Goal: Transaction & Acquisition: Purchase product/service

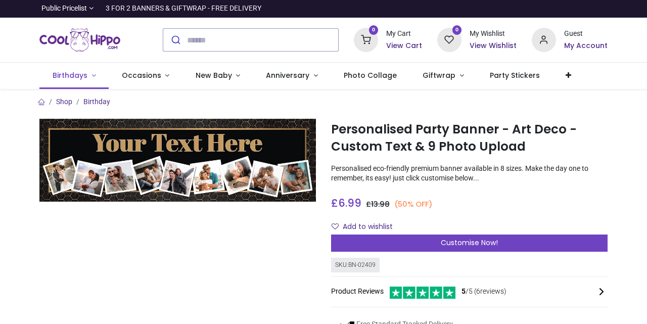
click at [80, 73] on span "Birthdays" at bounding box center [70, 75] width 35 height 10
click at [90, 76] on link "Birthdays" at bounding box center [73, 76] width 69 height 26
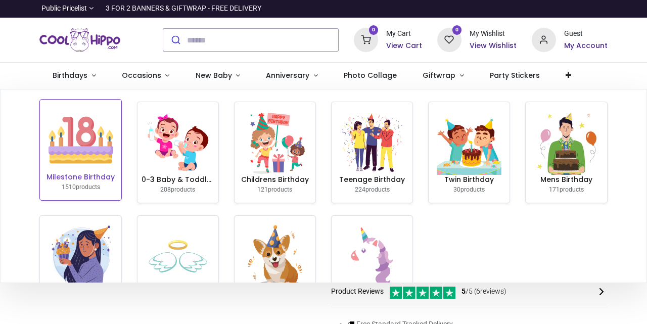
click at [72, 177] on h6 "Milestone Birthday" at bounding box center [80, 177] width 73 height 10
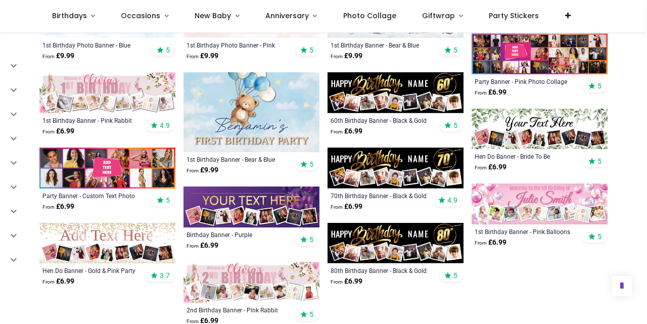
scroll to position [483, 0]
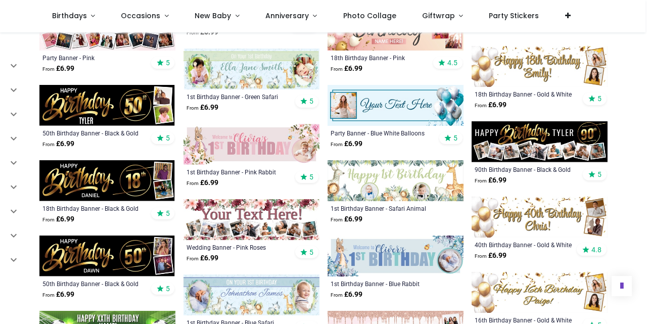
scroll to position [924, 0]
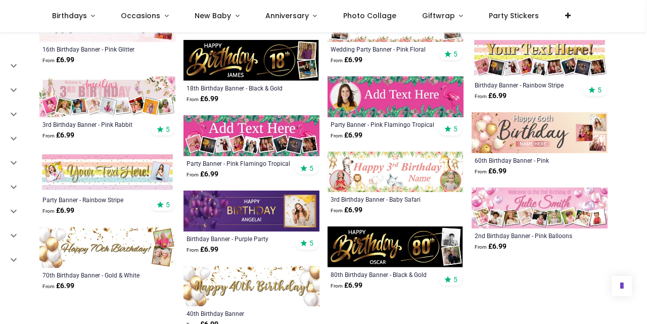
scroll to position [1535, 0]
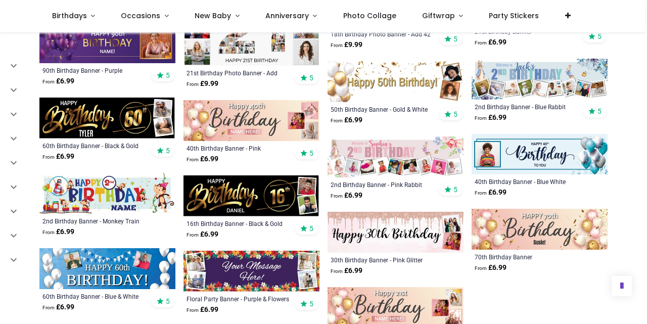
scroll to position [2119, 0]
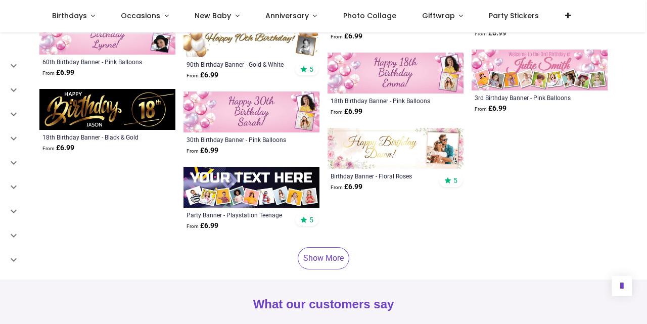
scroll to position [2801, 0]
click at [328, 252] on link "Show More" at bounding box center [324, 259] width 52 height 22
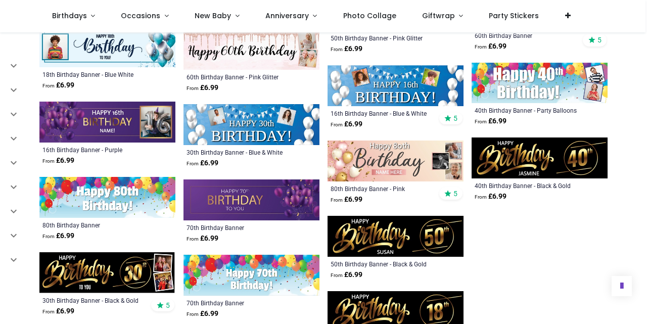
scroll to position [3167, 0]
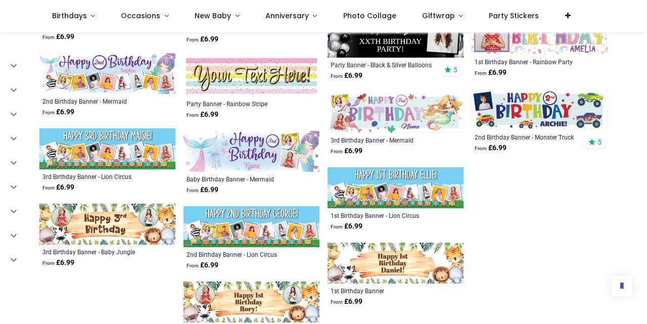
scroll to position [3752, 0]
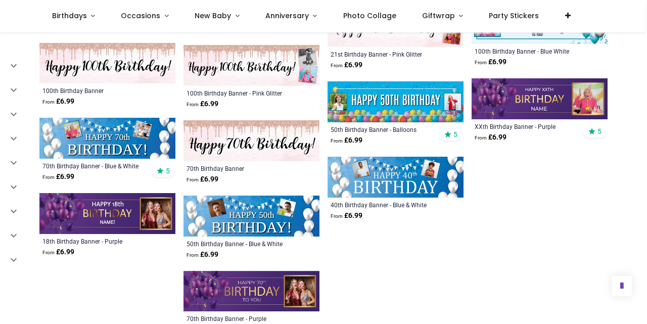
scroll to position [4279, 0]
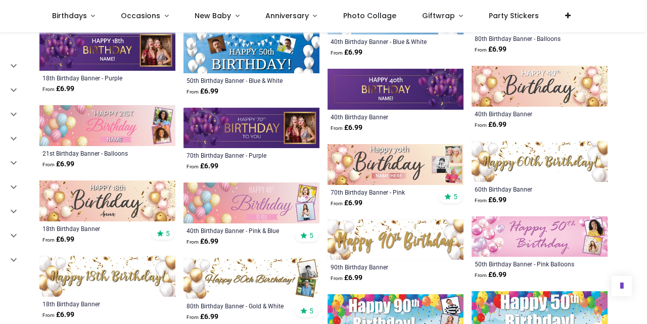
scroll to position [4443, 0]
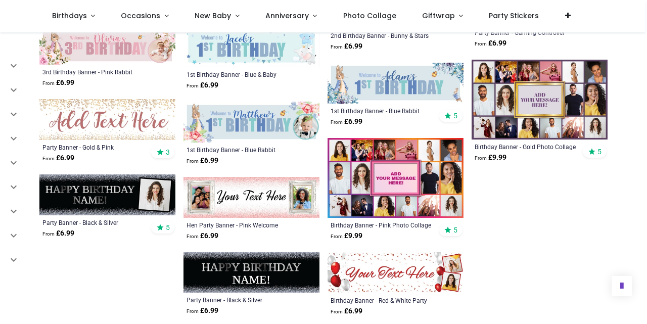
scroll to position [5275, 0]
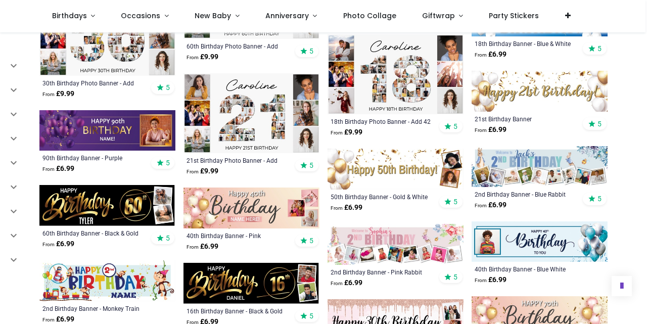
scroll to position [2022, 0]
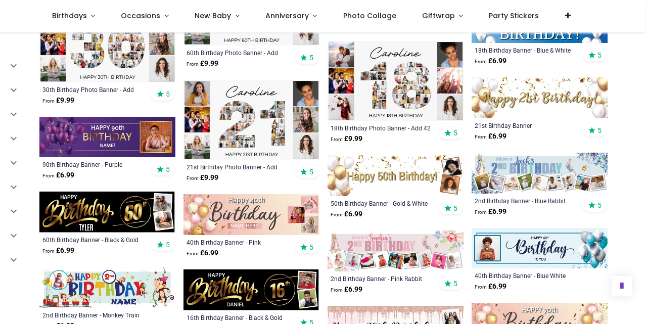
click at [276, 111] on img at bounding box center [252, 120] width 136 height 80
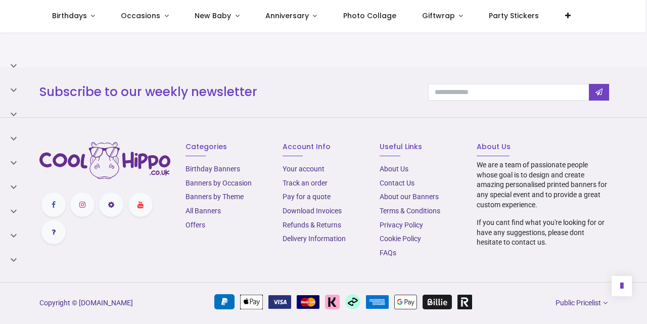
scroll to position [898, 0]
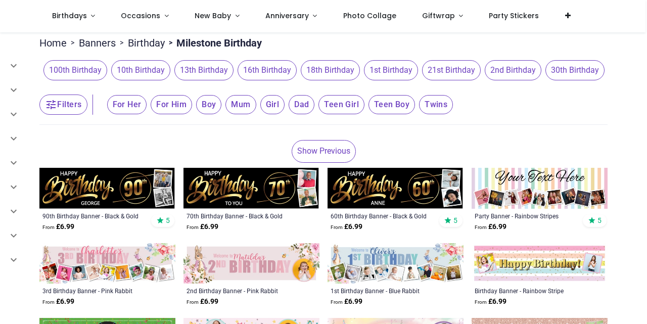
scroll to position [67, 0]
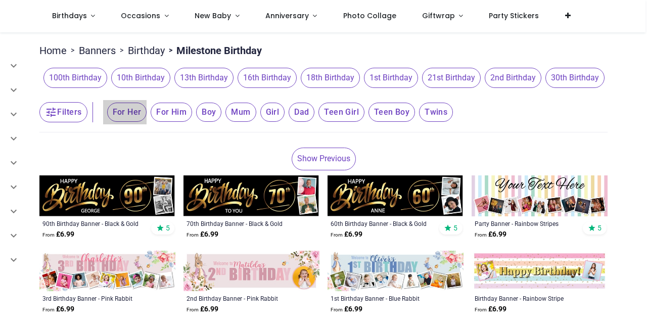
click at [131, 122] on span "For Her" at bounding box center [127, 112] width 40 height 19
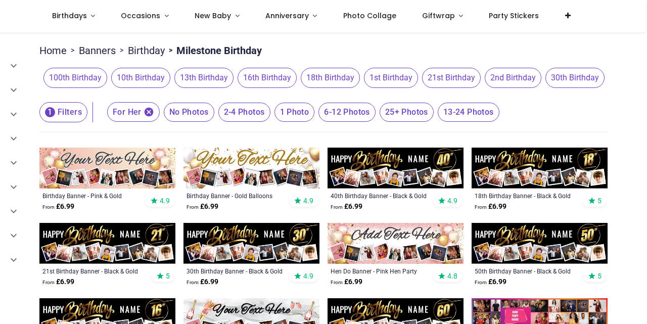
click at [422, 83] on span "21st Birthday" at bounding box center [451, 78] width 59 height 20
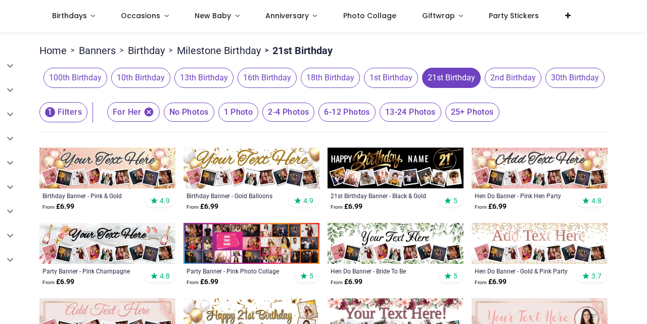
click at [214, 122] on span "13-24 Photos" at bounding box center [189, 112] width 51 height 19
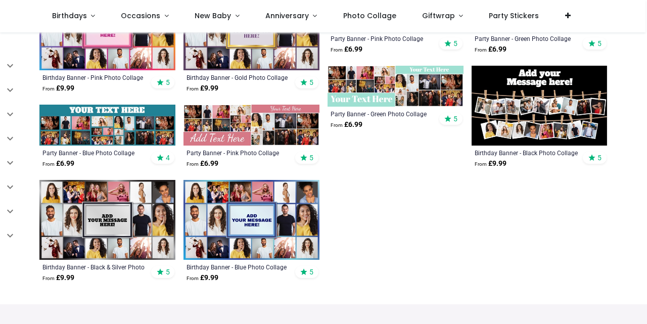
scroll to position [226, 0]
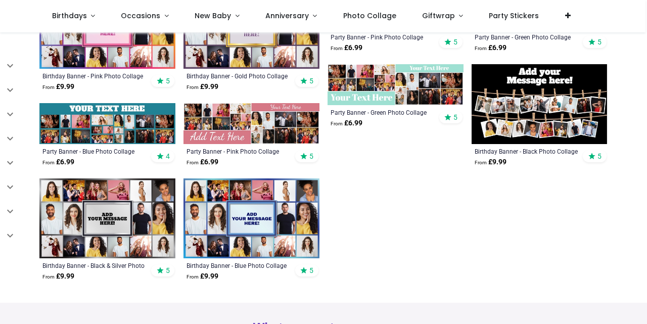
click at [107, 229] on img at bounding box center [107, 218] width 136 height 80
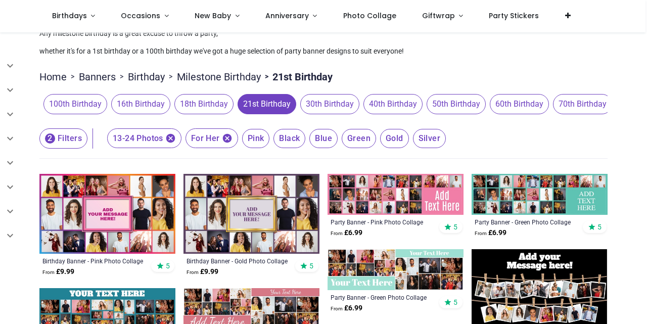
scroll to position [40, 0]
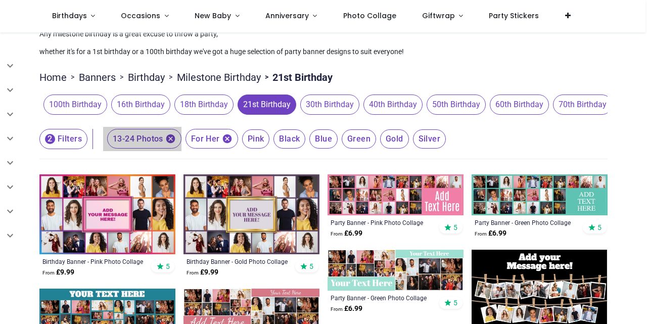
click at [168, 144] on icon "button" at bounding box center [170, 139] width 9 height 9
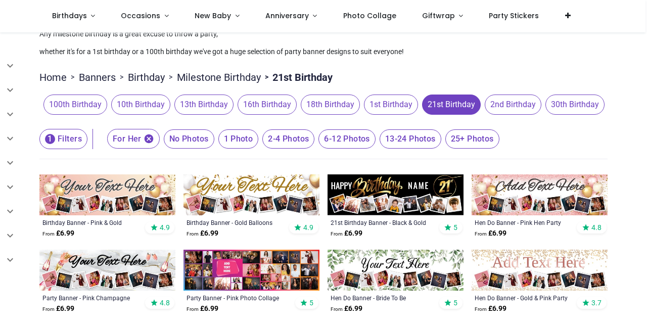
click at [214, 149] on span "6-12 Photos" at bounding box center [189, 138] width 51 height 19
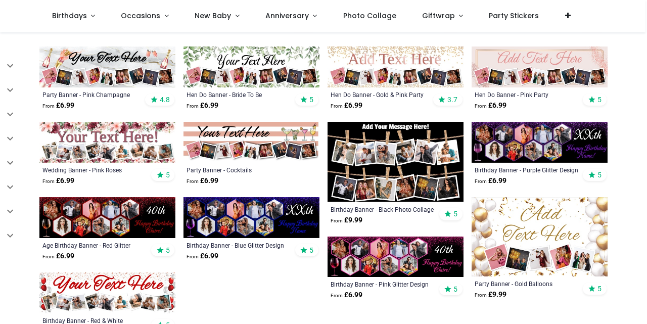
scroll to position [243, 0]
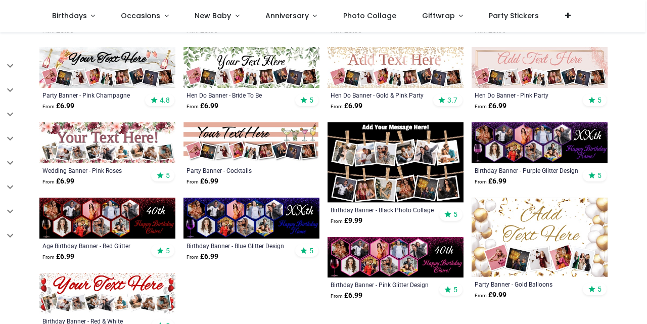
click at [532, 156] on img at bounding box center [540, 142] width 136 height 41
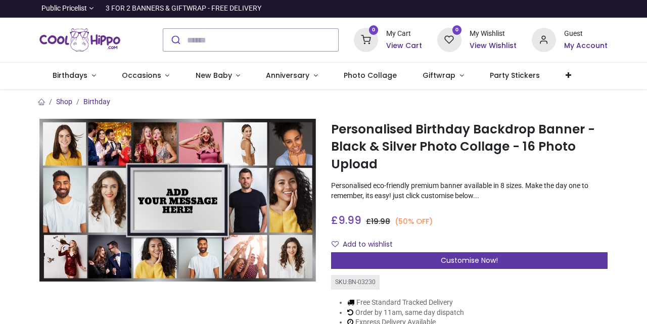
click at [471, 258] on span "Customise Now!" at bounding box center [469, 260] width 57 height 10
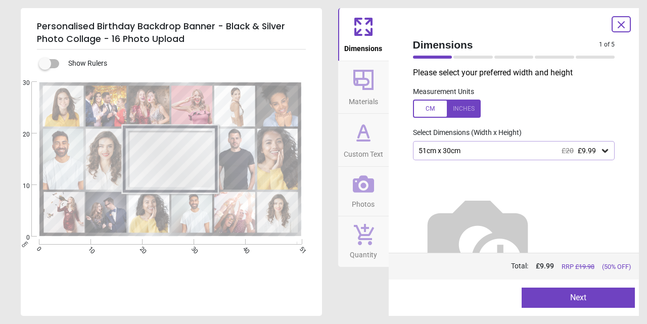
click at [602, 151] on icon at bounding box center [605, 151] width 6 height 4
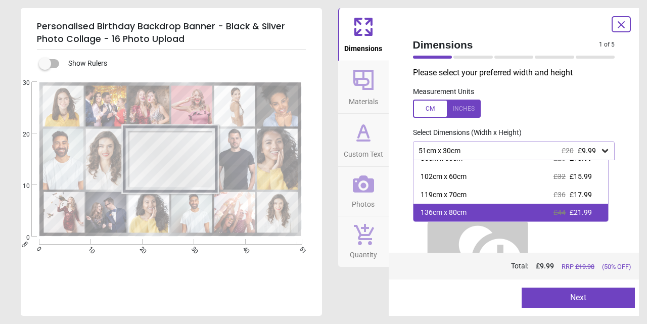
scroll to position [71, 0]
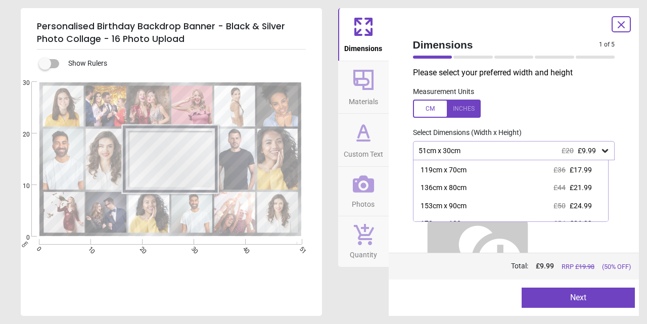
click at [621, 21] on icon at bounding box center [621, 25] width 12 height 12
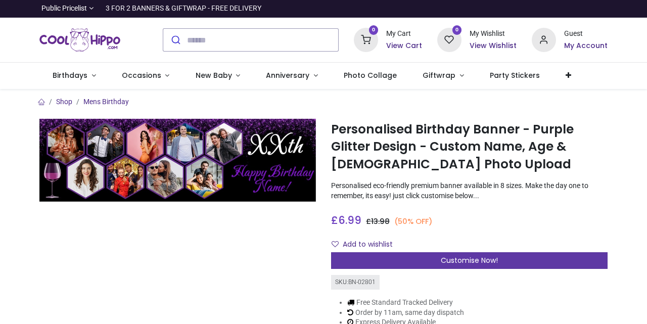
click at [456, 258] on span "Customise Now!" at bounding box center [469, 260] width 57 height 10
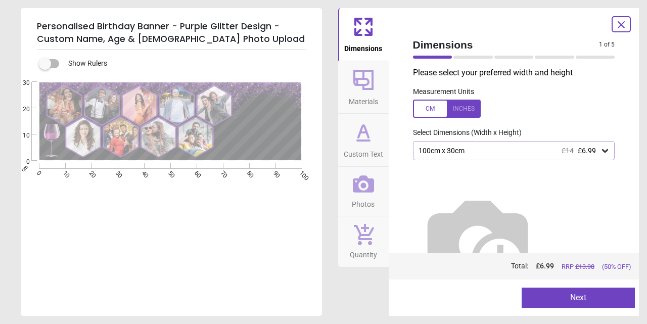
click at [602, 151] on icon at bounding box center [605, 151] width 6 height 4
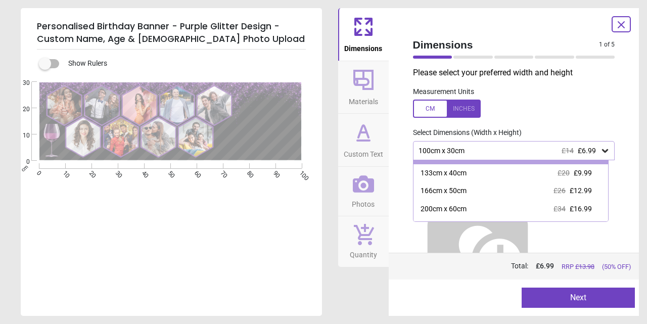
scroll to position [15, 0]
click at [466, 112] on div at bounding box center [447, 109] width 68 height 18
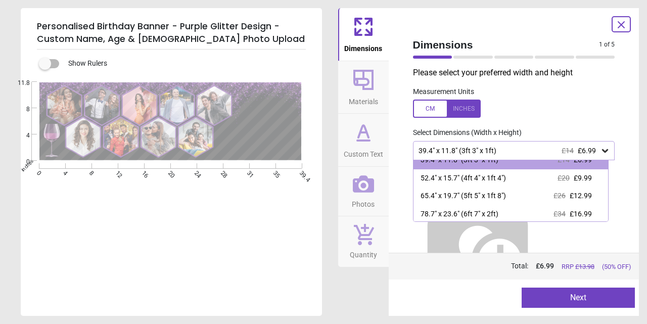
scroll to position [13, 0]
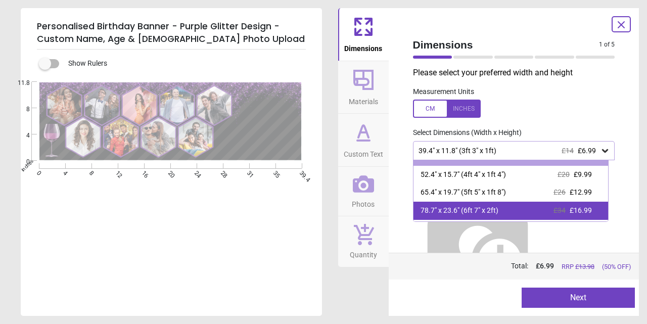
click at [594, 206] on div "78.7" x 23.6" (6ft 7" x 2ft) £34 £16.99" at bounding box center [511, 211] width 195 height 18
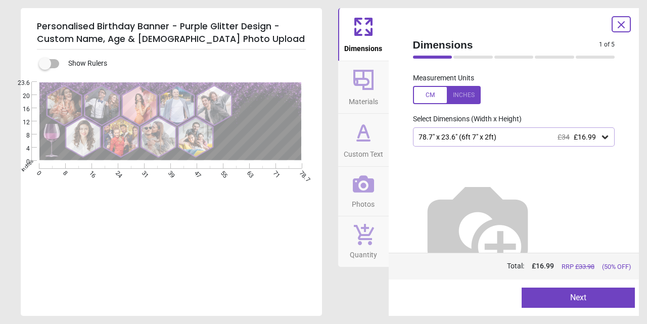
scroll to position [13, 0]
click at [605, 137] on div "78.7" x 23.6" (6ft 7" x 2ft) £34 £16.99" at bounding box center [514, 137] width 202 height 19
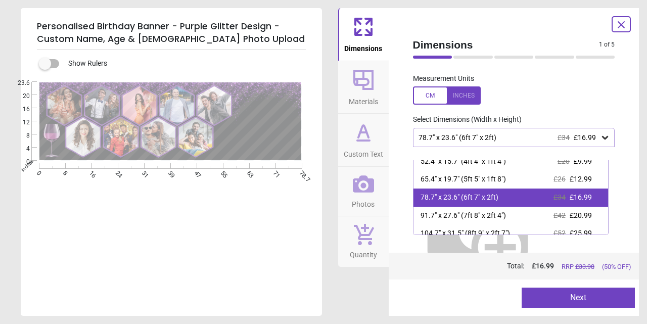
scroll to position [25, 0]
click at [563, 193] on div "£34 £16.99" at bounding box center [573, 198] width 38 height 10
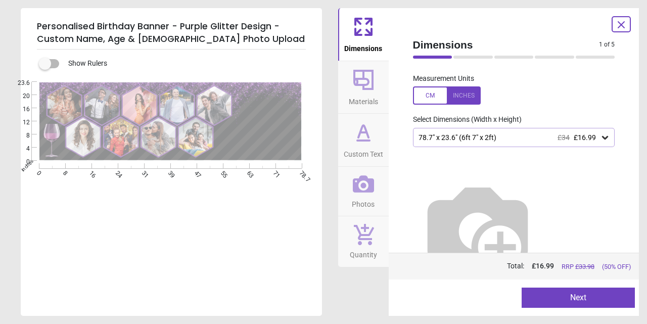
click at [618, 23] on icon at bounding box center [621, 25] width 12 height 12
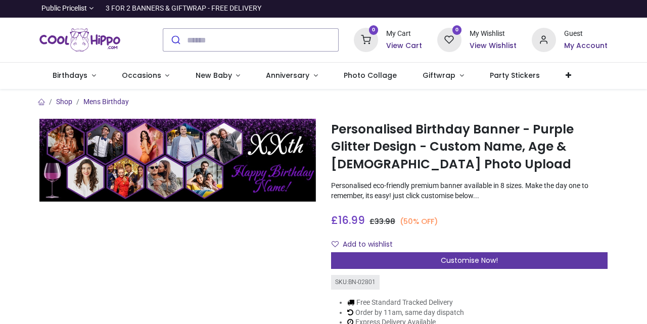
click at [459, 263] on span "Customise Now!" at bounding box center [469, 260] width 57 height 10
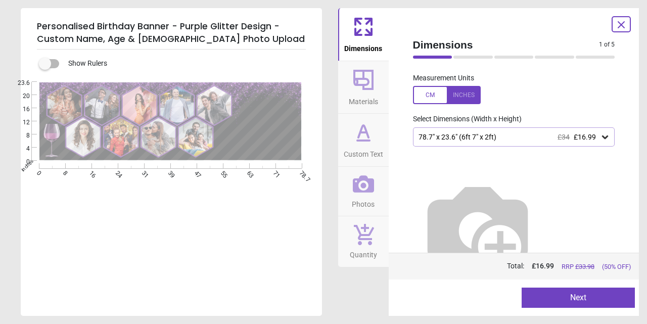
scroll to position [13, 0]
click at [581, 296] on button "Next" at bounding box center [578, 298] width 113 height 20
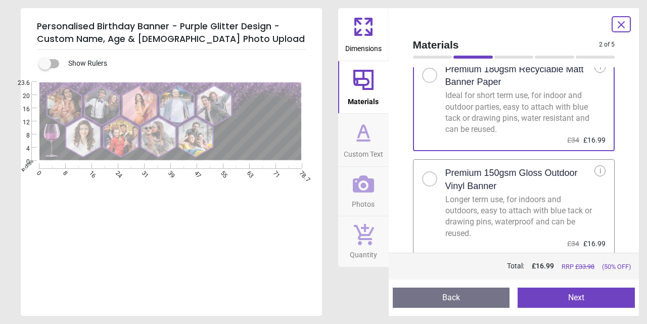
scroll to position [30, 0]
click at [428, 177] on div at bounding box center [430, 180] width 6 height 6
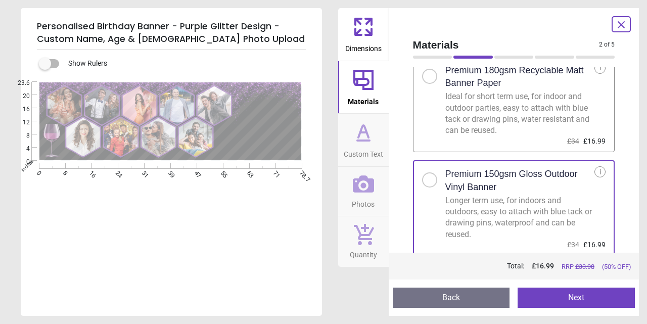
click at [431, 74] on div at bounding box center [430, 76] width 6 height 6
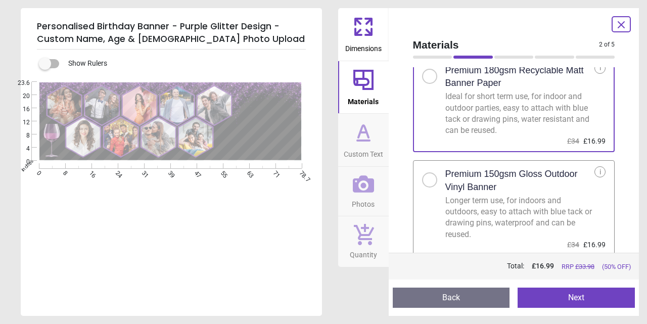
click at [432, 182] on div at bounding box center [429, 179] width 15 height 15
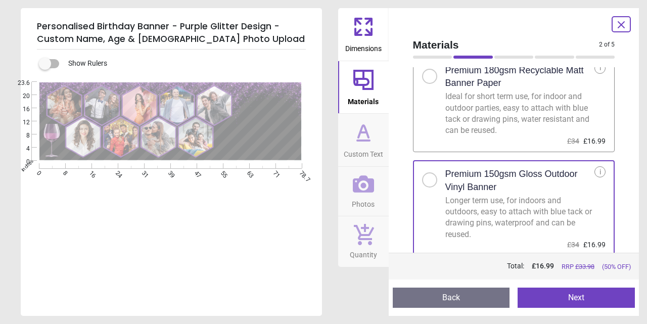
click at [569, 299] on button "Next" at bounding box center [576, 298] width 117 height 20
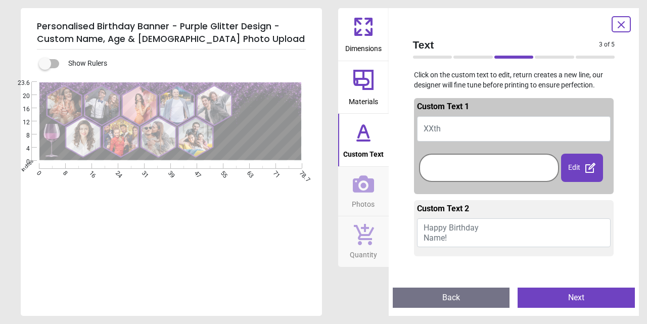
click at [442, 126] on button "XXth" at bounding box center [514, 128] width 194 height 25
click at [436, 162] on div at bounding box center [489, 167] width 135 height 23
type textarea "****"
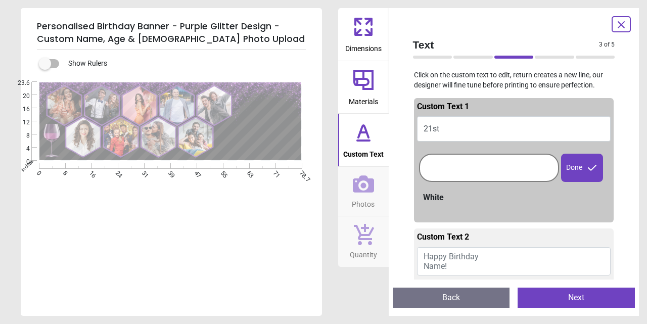
click at [446, 252] on span "Happy Birthday Name!" at bounding box center [451, 261] width 55 height 19
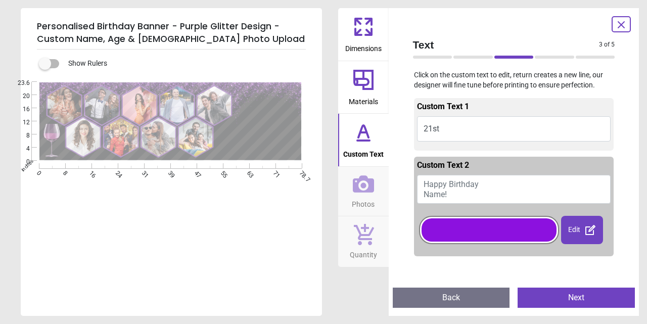
click at [447, 193] on span "Happy Birthday Name!" at bounding box center [451, 189] width 55 height 19
click at [452, 192] on button "Happy Birthday Name!" at bounding box center [514, 189] width 194 height 28
click at [426, 180] on span "Happy Birthday Name!" at bounding box center [451, 189] width 55 height 19
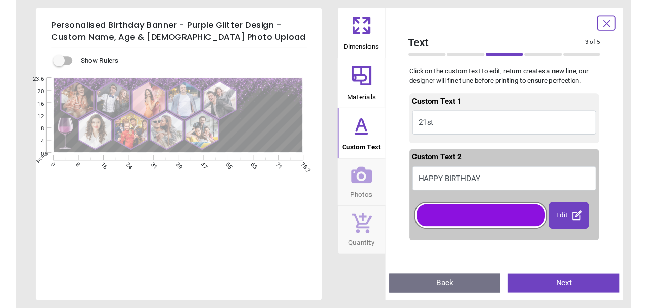
scroll to position [1, 0]
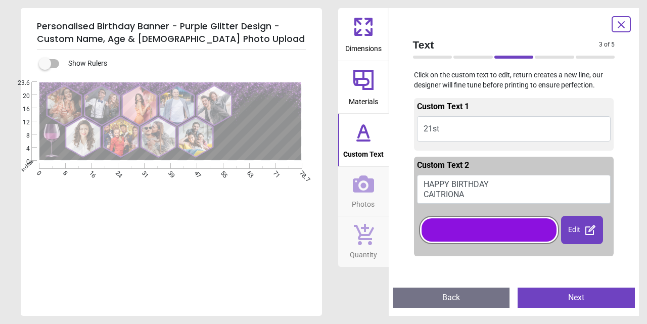
type textarea "**********"
click at [487, 233] on div at bounding box center [489, 229] width 135 height 23
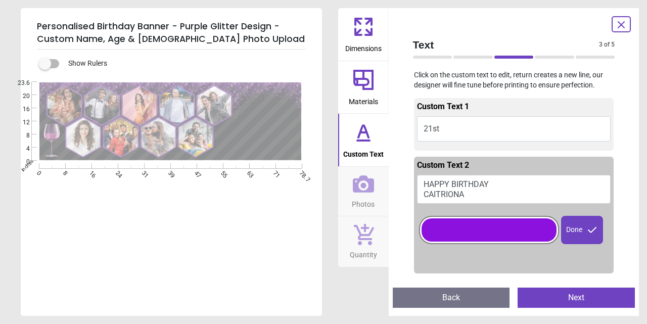
click at [578, 299] on button "Next" at bounding box center [576, 298] width 117 height 20
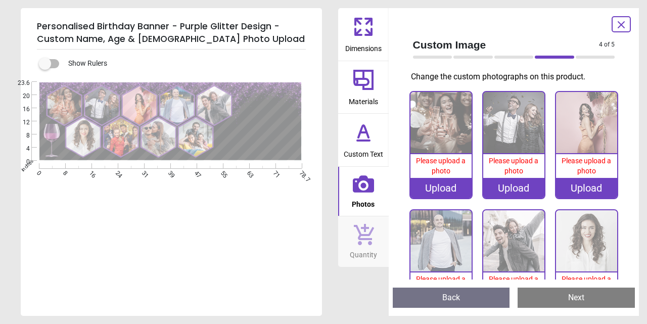
click at [450, 186] on div "Upload" at bounding box center [441, 188] width 61 height 20
click at [624, 22] on icon at bounding box center [621, 25] width 6 height 6
